Goal: Task Accomplishment & Management: Manage account settings

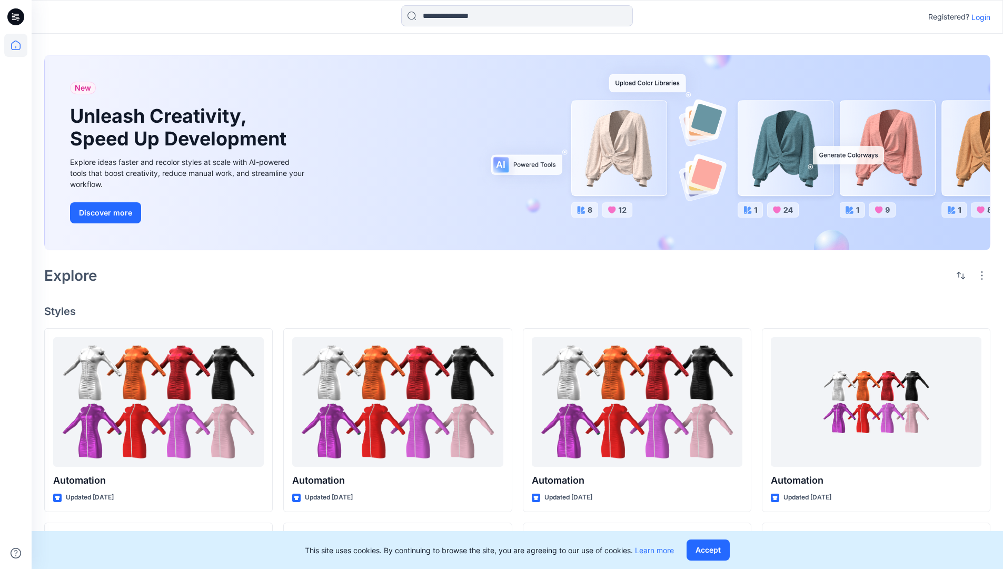
click at [978, 17] on p "Login" at bounding box center [981, 17] width 19 height 11
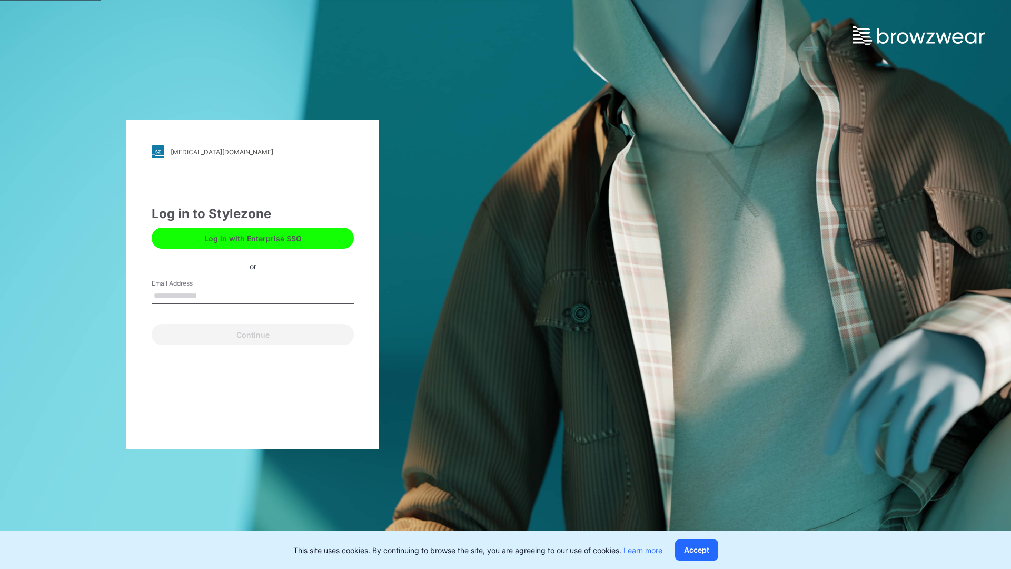
click at [208, 295] on input "Email Address" at bounding box center [253, 296] width 202 height 16
type input "**********"
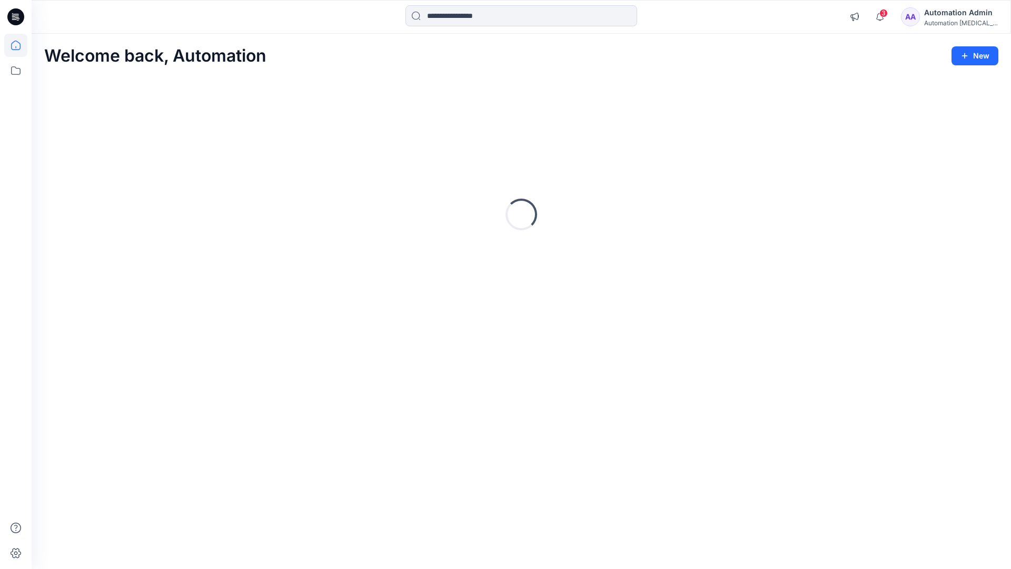
click at [20, 45] on icon at bounding box center [15, 45] width 9 height 9
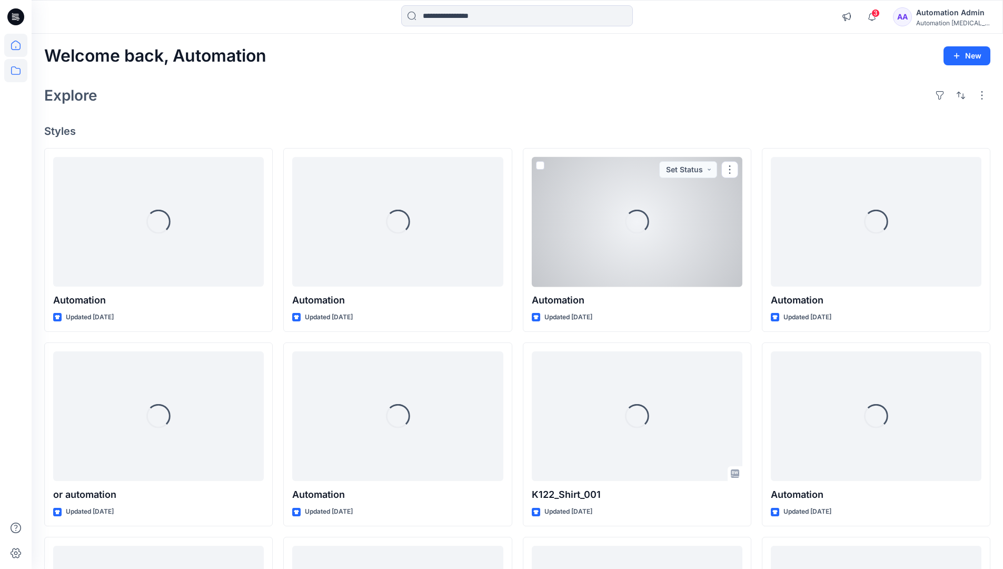
click at [18, 73] on icon at bounding box center [15, 70] width 23 height 23
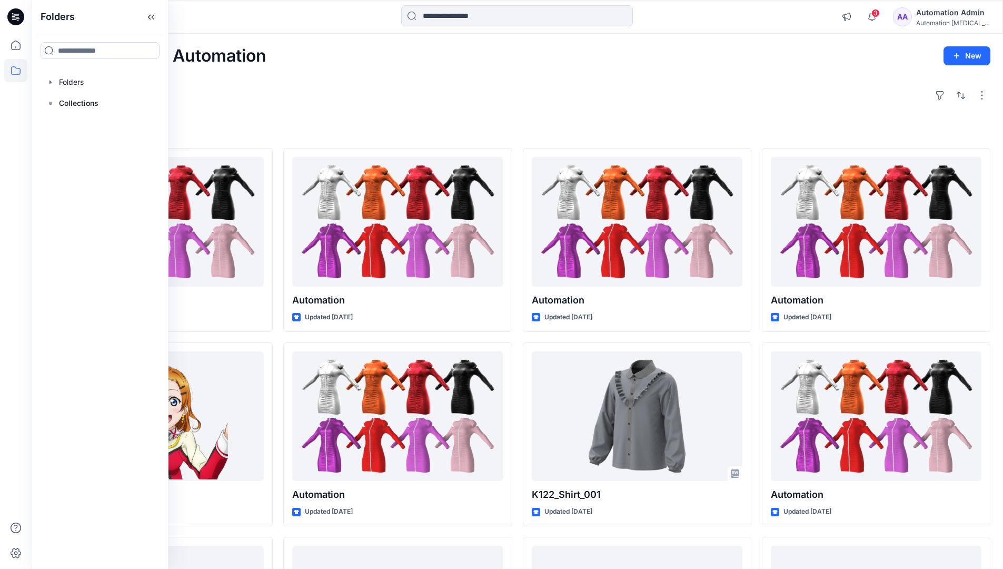
click at [370, 106] on div "Explore" at bounding box center [517, 95] width 946 height 25
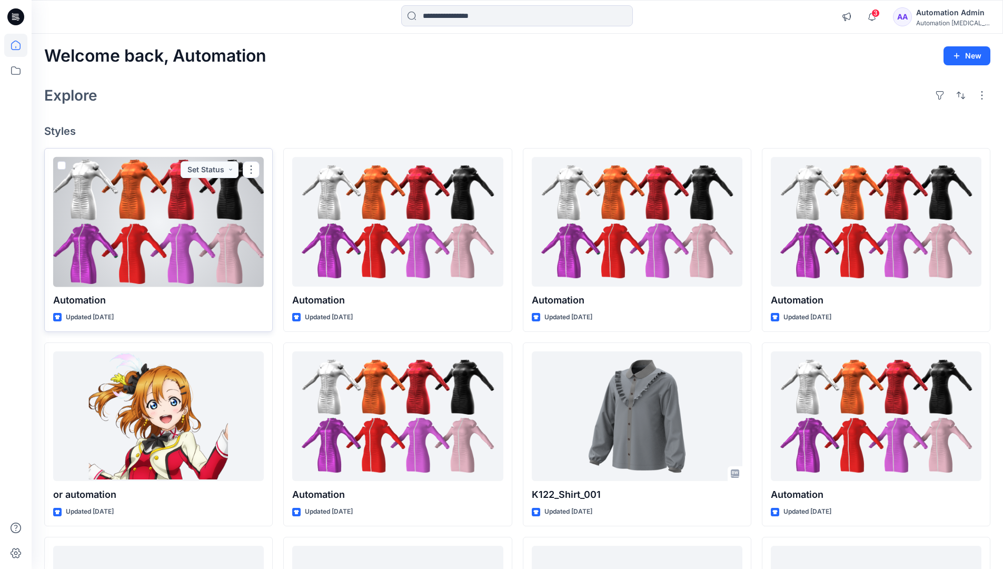
click at [63, 166] on span at bounding box center [61, 165] width 8 height 8
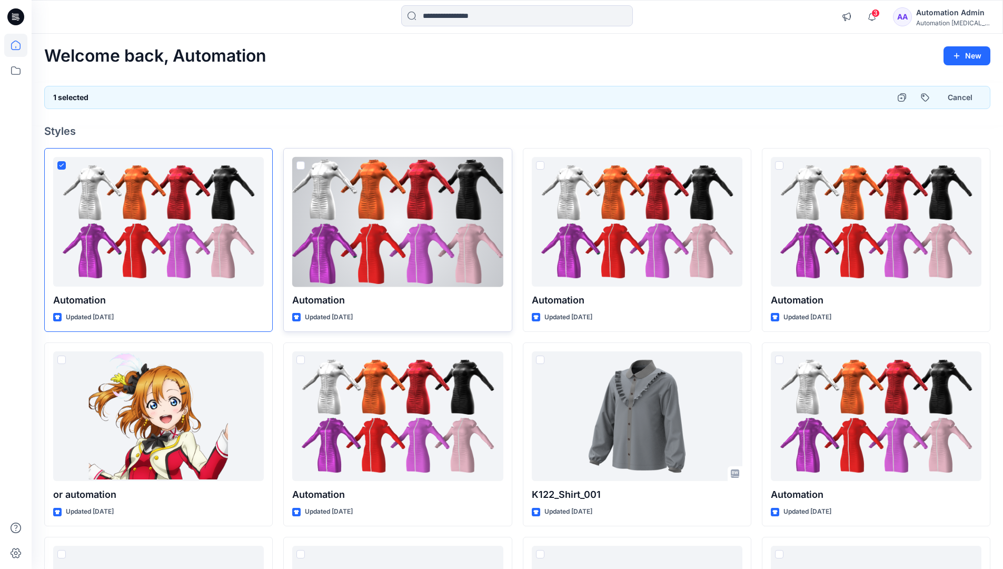
click at [302, 167] on span at bounding box center [300, 165] width 8 height 8
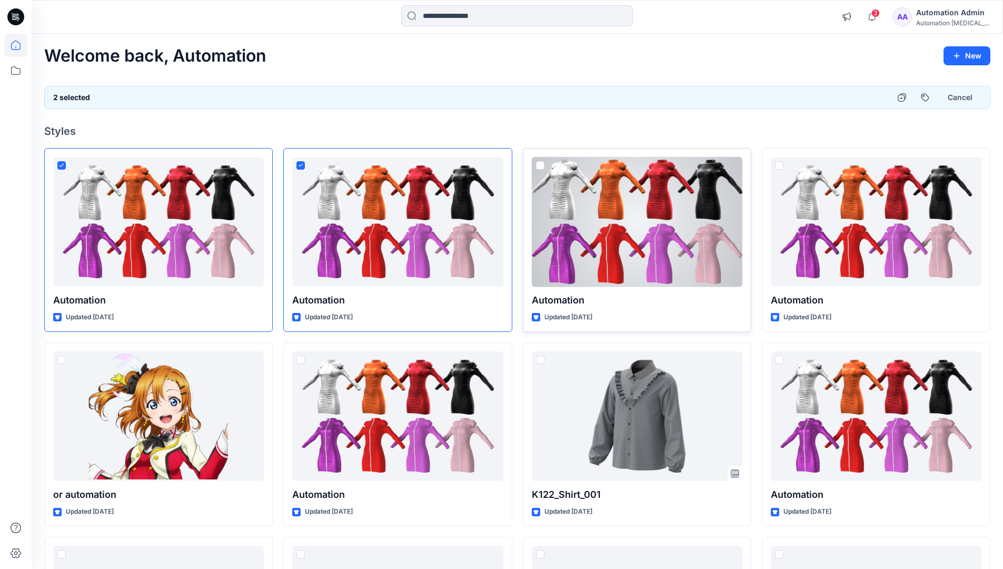
click at [541, 165] on span at bounding box center [540, 165] width 8 height 8
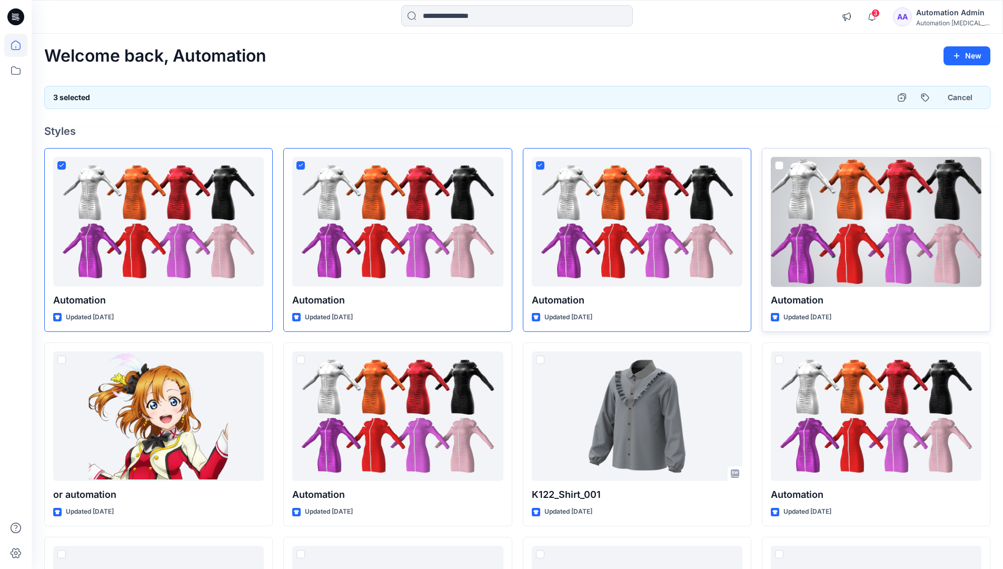
click at [779, 164] on span at bounding box center [779, 165] width 8 height 8
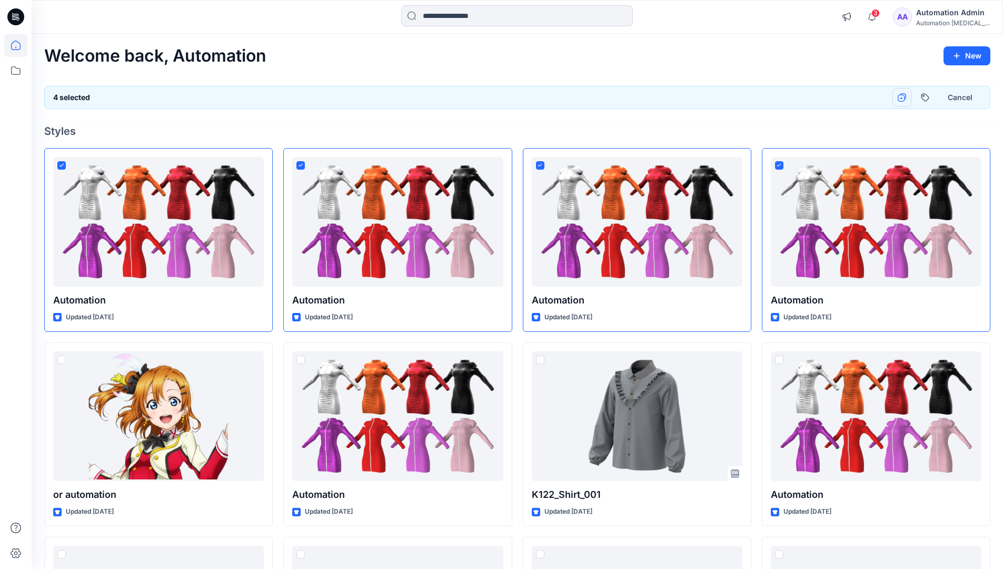
click at [902, 97] on icon "button" at bounding box center [902, 97] width 8 height 8
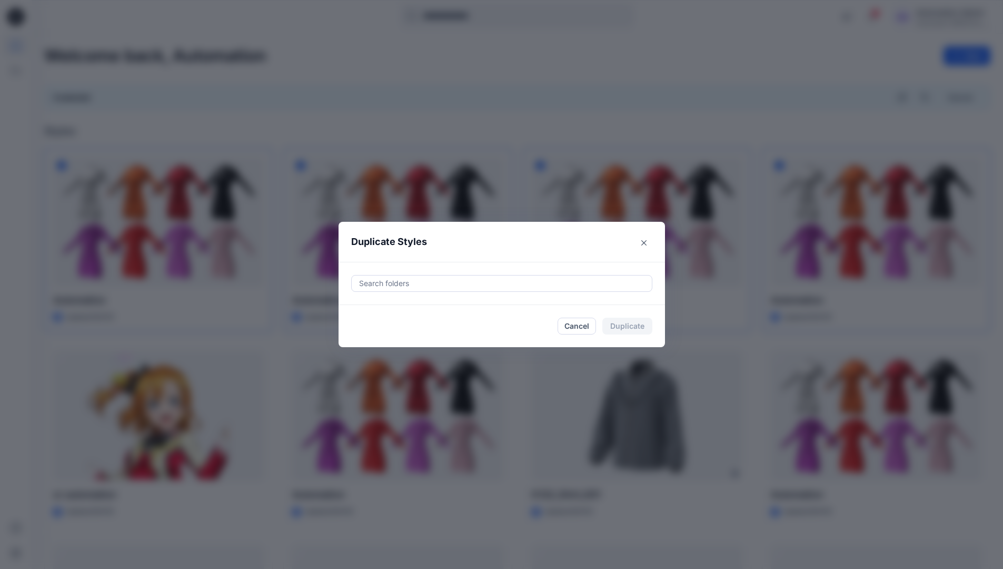
click at [404, 278] on div at bounding box center [502, 283] width 288 height 13
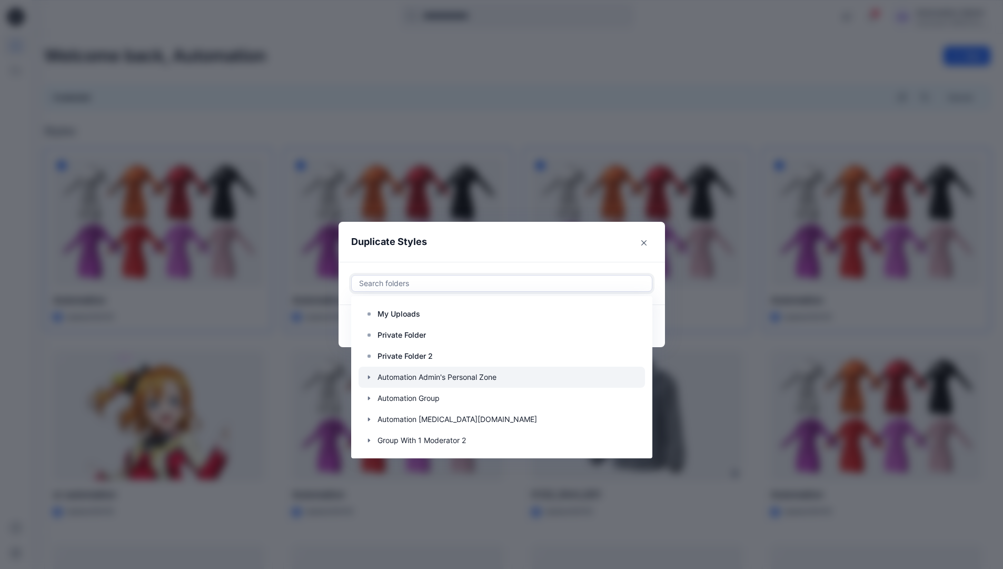
click at [373, 375] on icon "button" at bounding box center [369, 377] width 8 height 8
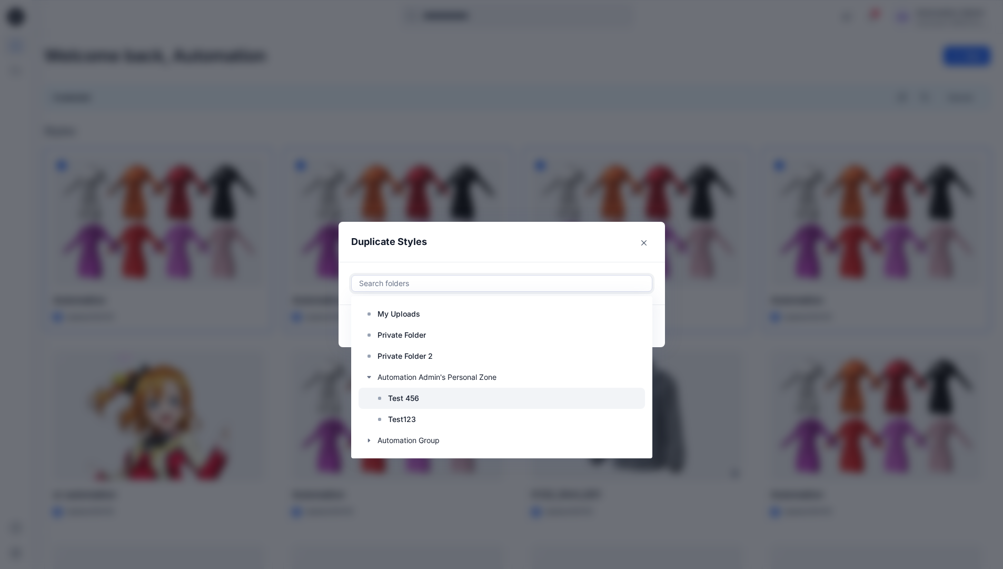
click at [404, 395] on p "Test 456" at bounding box center [403, 398] width 31 height 13
click at [533, 241] on header "Duplicate Styles" at bounding box center [491, 242] width 305 height 40
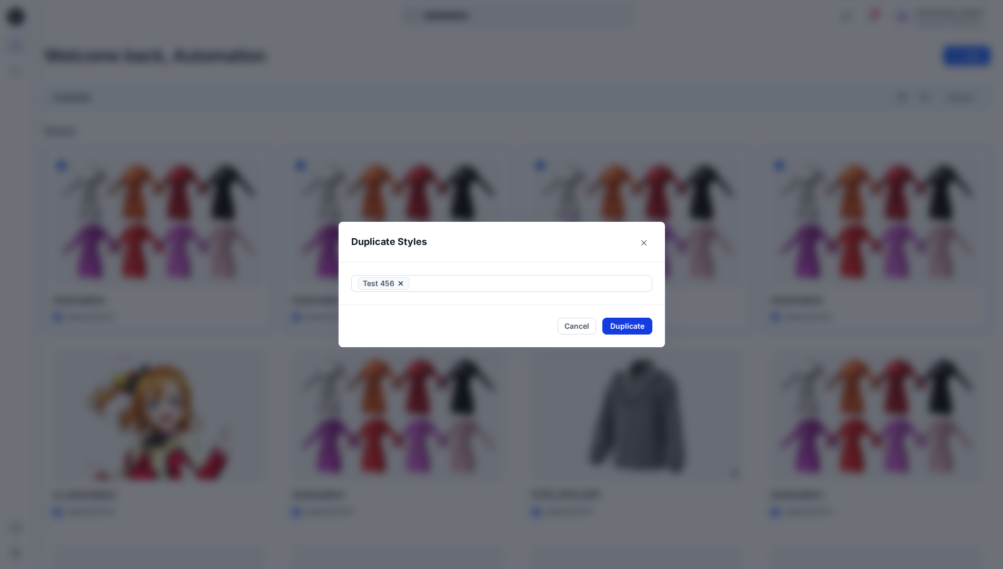
click at [633, 331] on button "Duplicate" at bounding box center [627, 326] width 50 height 17
click at [640, 326] on button "Close" at bounding box center [635, 326] width 34 height 17
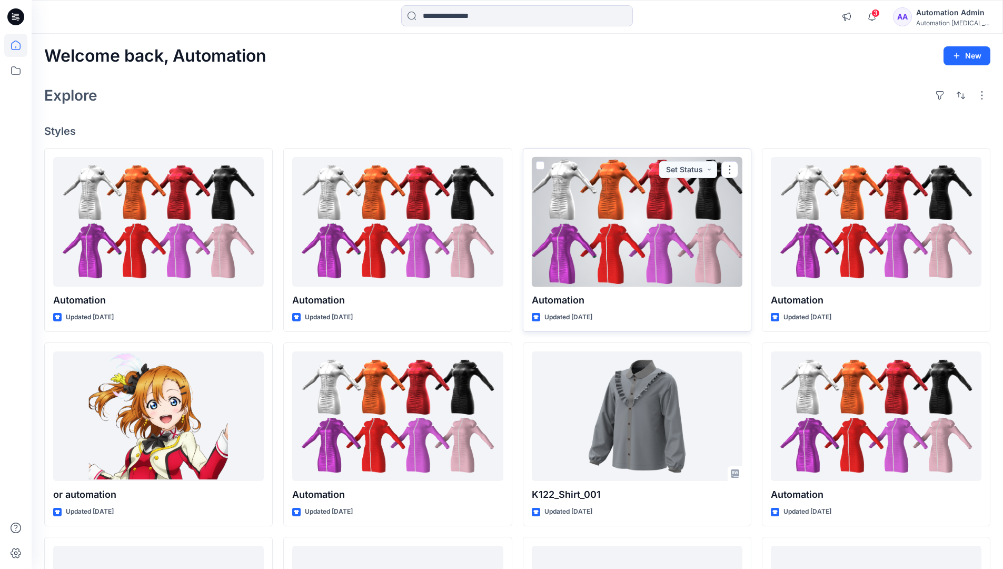
click at [537, 166] on span at bounding box center [540, 165] width 8 height 8
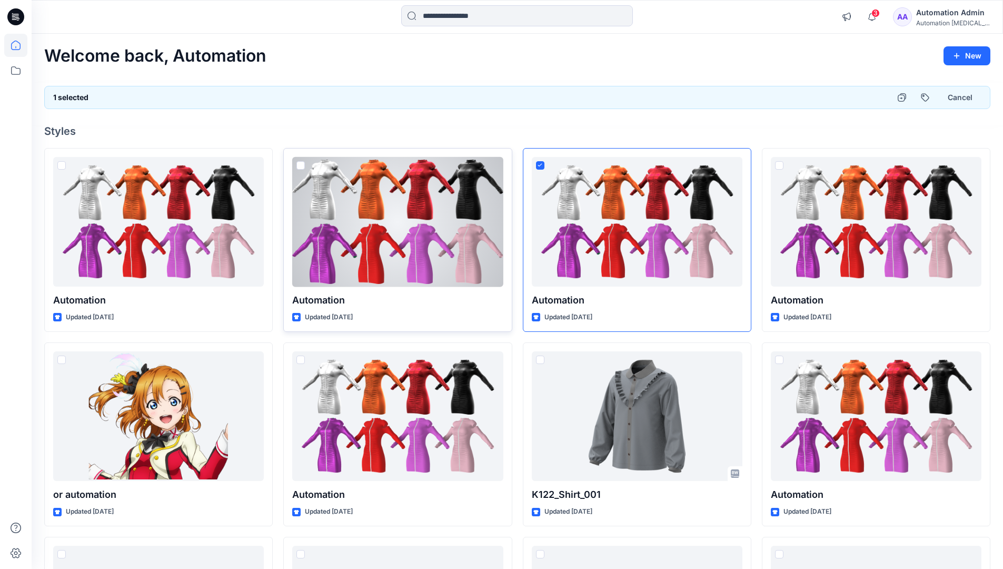
click at [303, 168] on span at bounding box center [300, 165] width 8 height 8
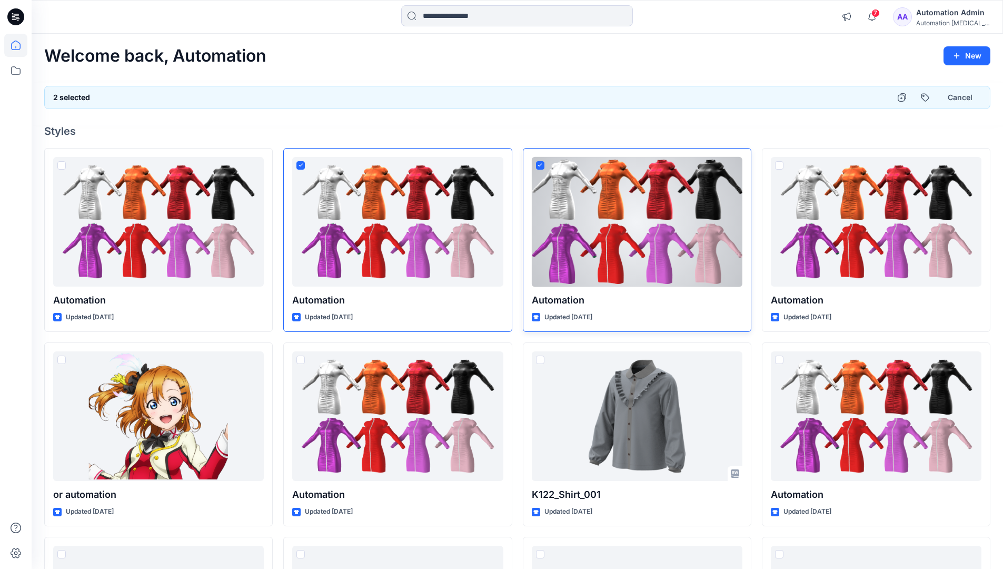
click at [540, 166] on icon at bounding box center [540, 165] width 5 height 4
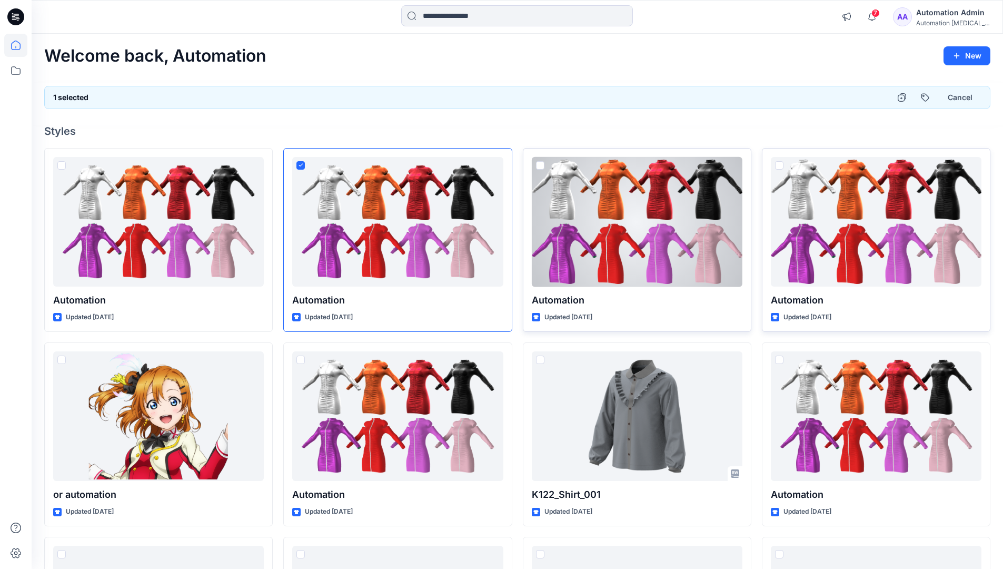
click at [779, 166] on span at bounding box center [779, 165] width 8 height 8
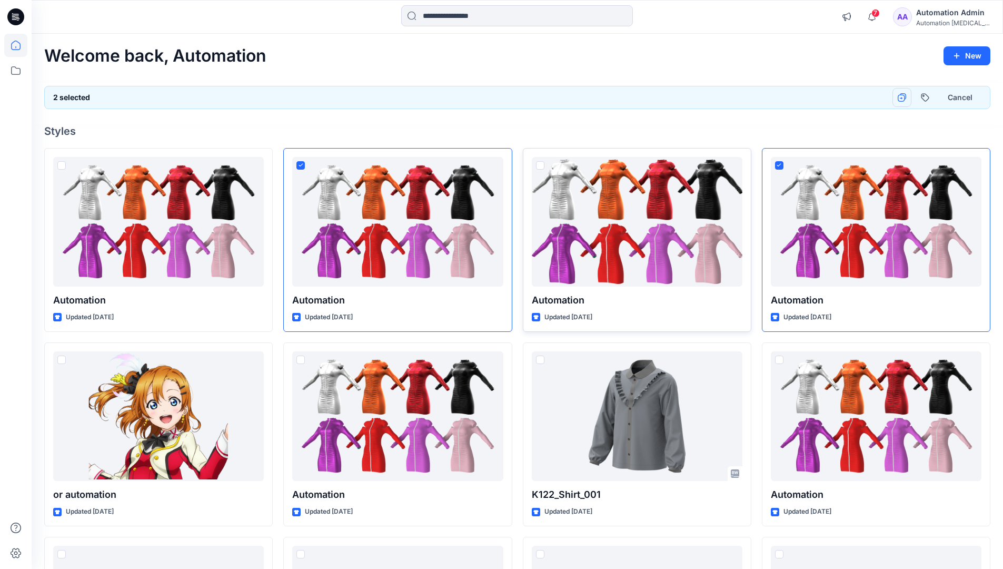
click at [905, 97] on icon "button" at bounding box center [902, 97] width 8 height 8
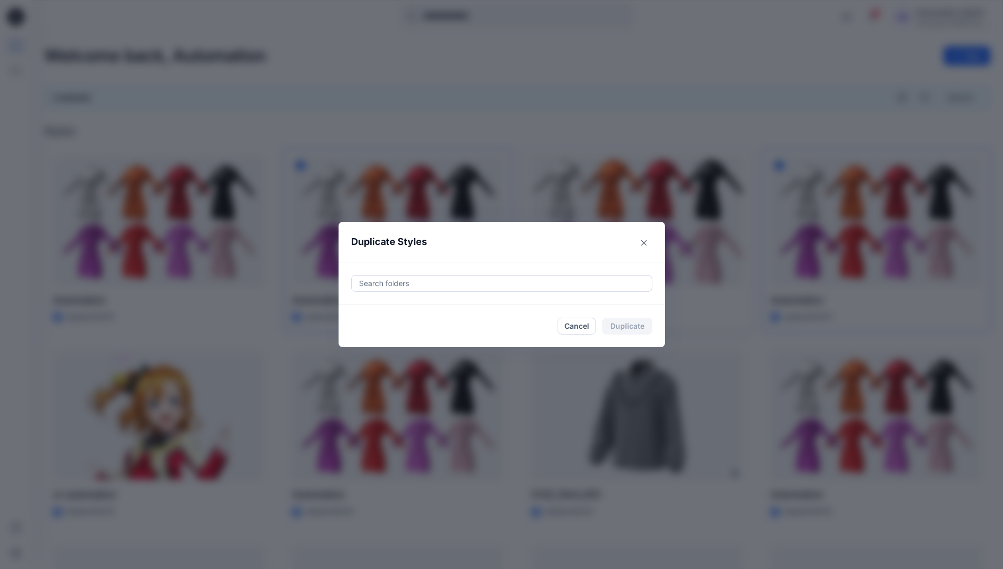
click at [442, 285] on div at bounding box center [502, 283] width 288 height 13
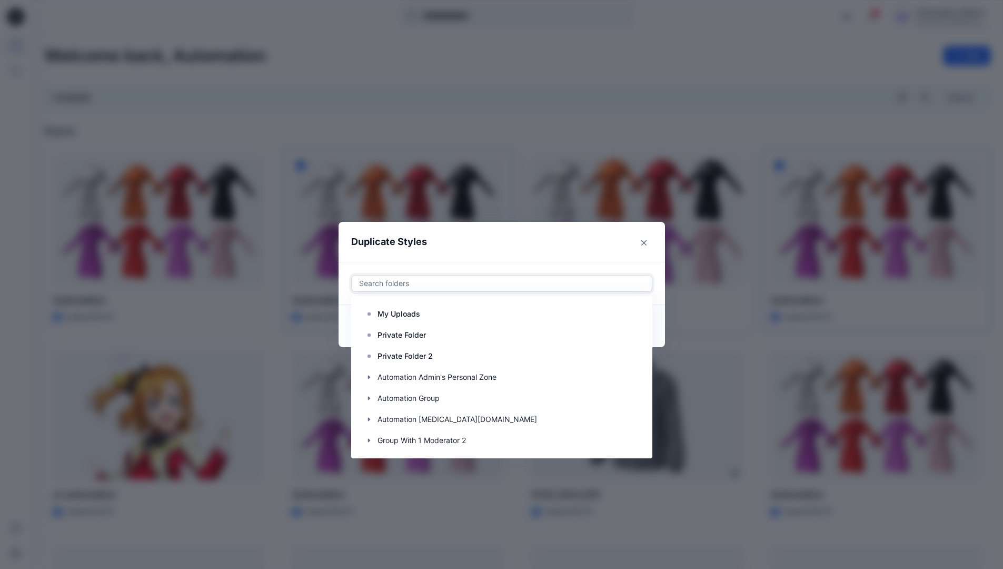
scroll to position [105, 0]
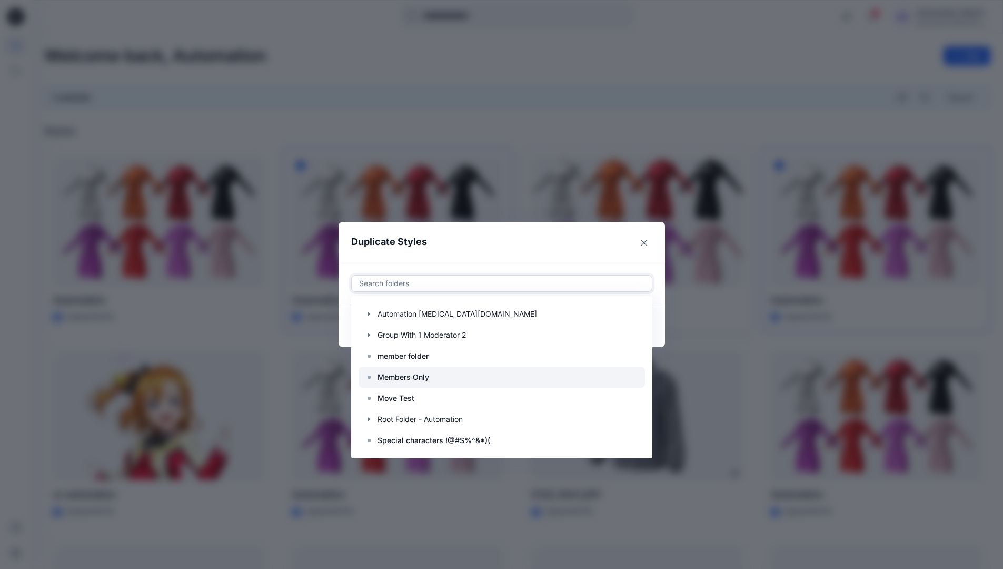
click at [436, 377] on div at bounding box center [502, 377] width 286 height 21
click at [488, 243] on header "Duplicate Styles" at bounding box center [491, 242] width 305 height 40
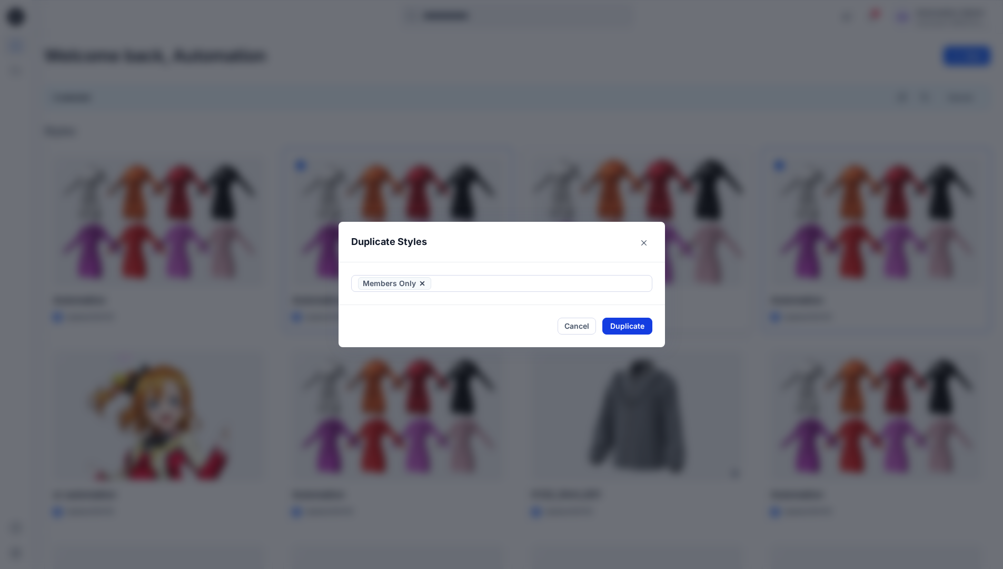
click at [624, 323] on button "Duplicate" at bounding box center [627, 326] width 50 height 17
click at [637, 323] on button "Close" at bounding box center [635, 326] width 34 height 17
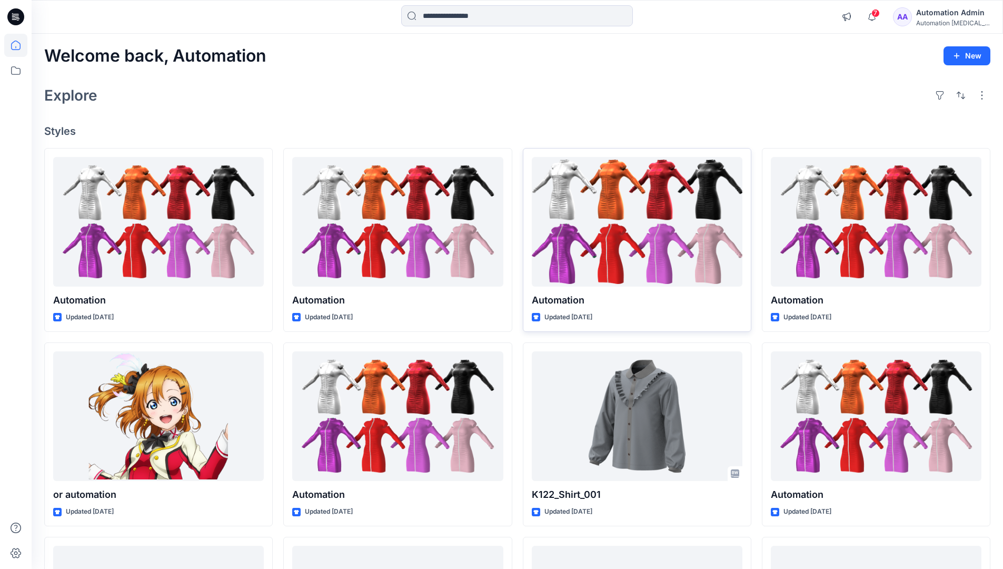
click at [949, 9] on div "Automation Admin" at bounding box center [953, 12] width 74 height 13
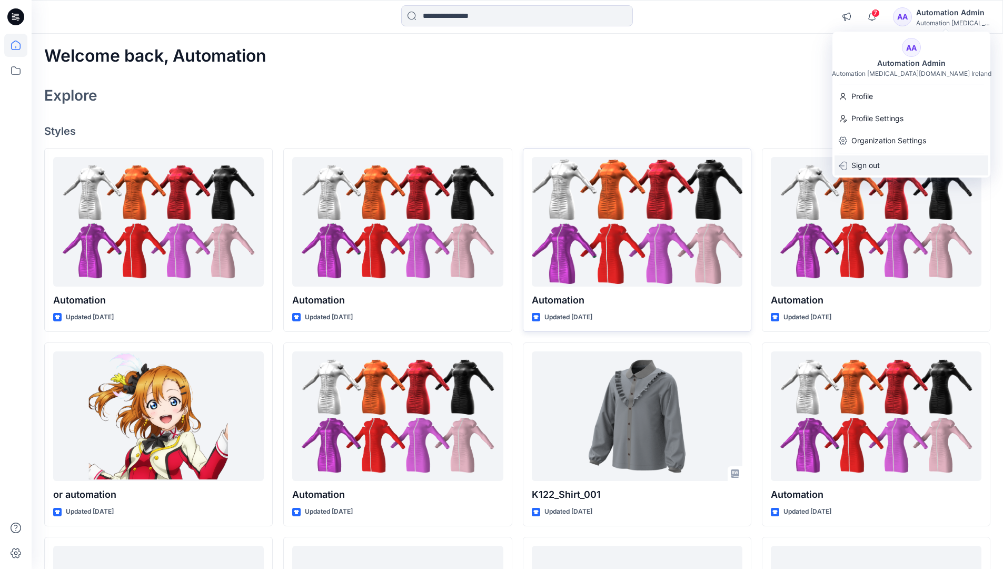
click at [877, 162] on p "Sign out" at bounding box center [866, 165] width 28 height 20
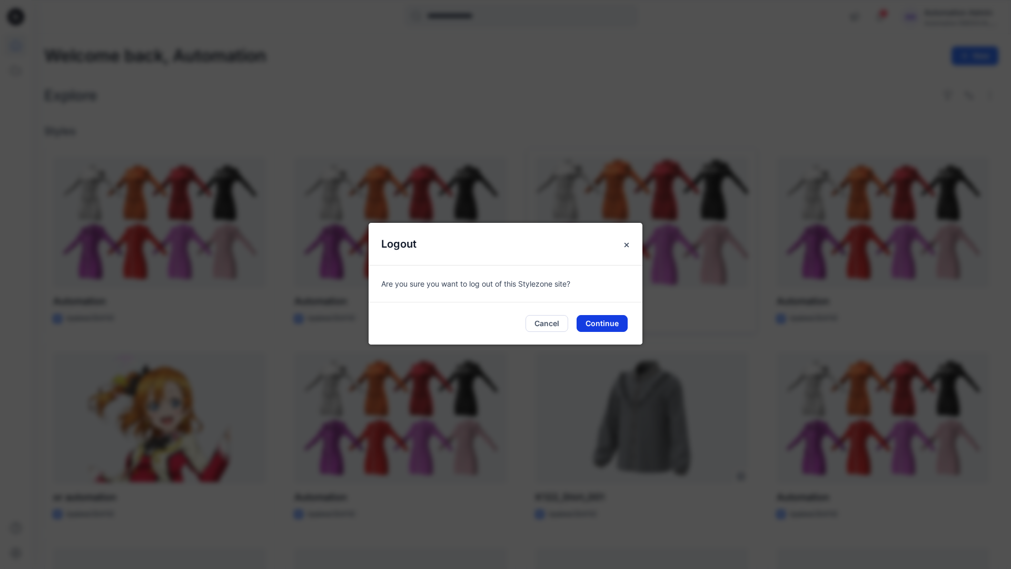
click at [604, 315] on button "Continue" at bounding box center [602, 323] width 51 height 17
